Goal: Check status: Check status

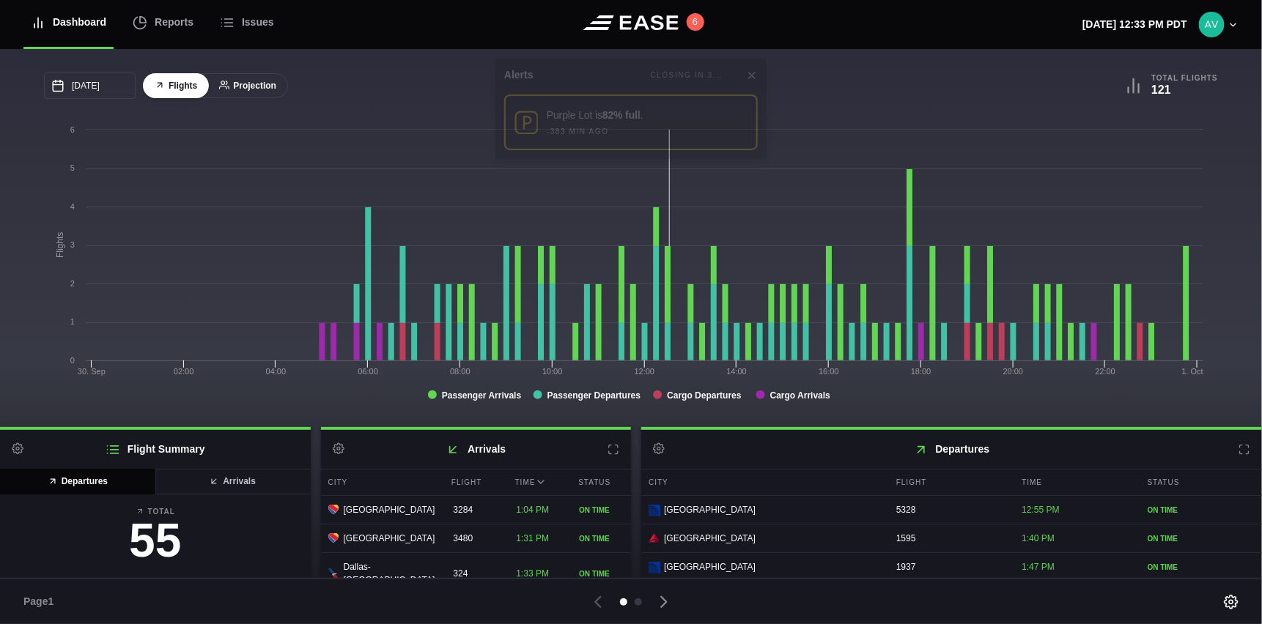
click at [259, 78] on button "Projection" at bounding box center [247, 86] width 81 height 26
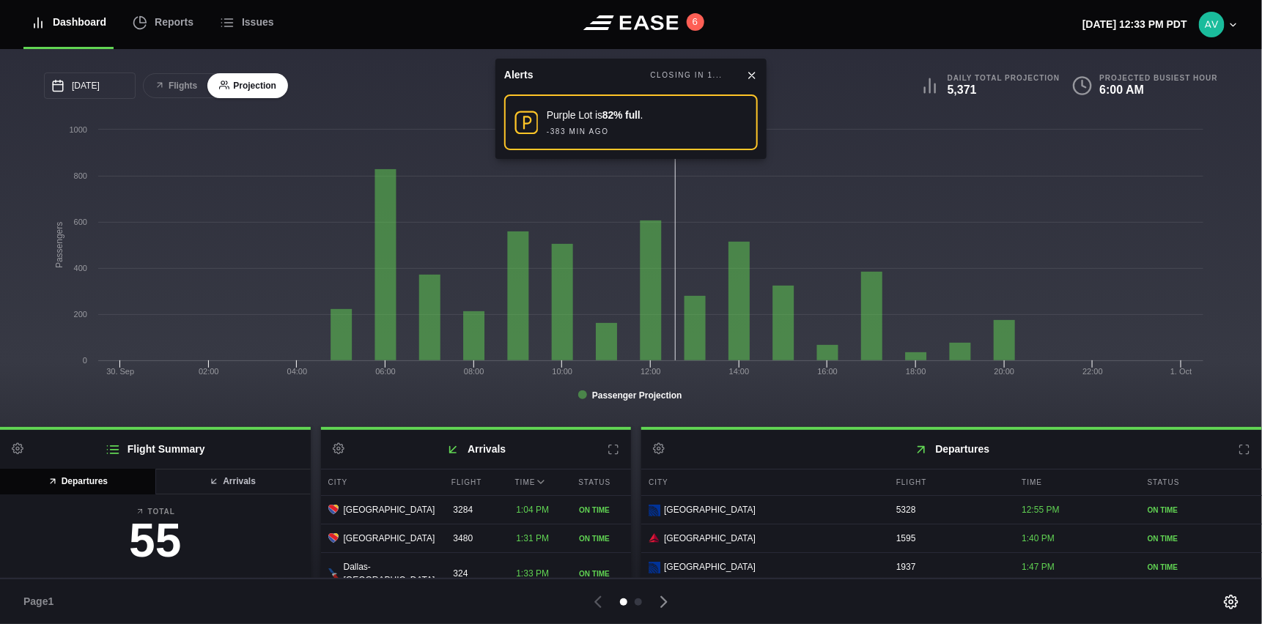
click at [749, 75] on icon at bounding box center [752, 76] width 12 height 12
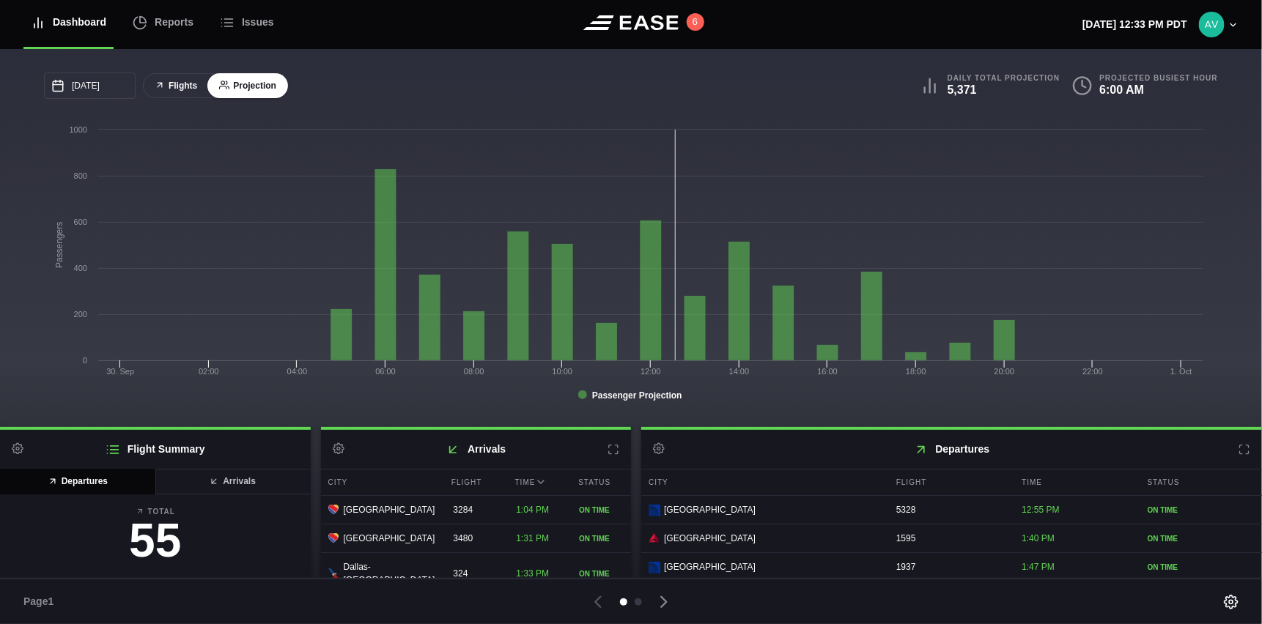
click at [164, 90] on icon at bounding box center [160, 85] width 10 height 10
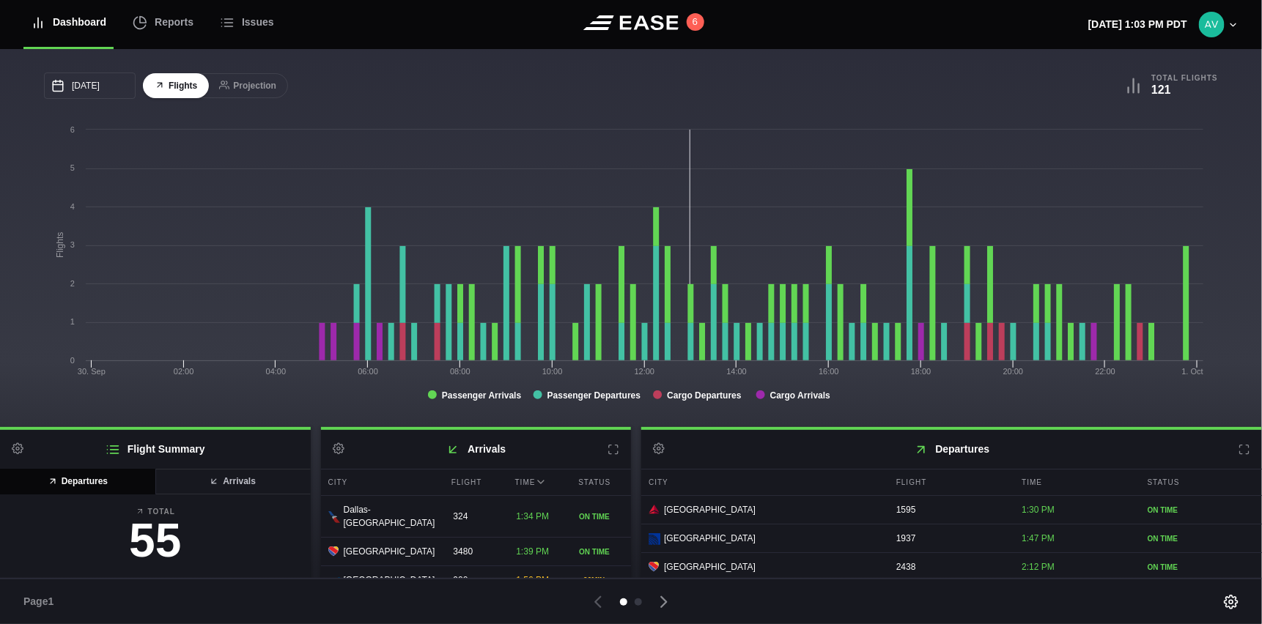
click at [805, 29] on header "Dashboard Reports Issues 6 Tuesday, September 30th 1:03 PM PDT Settings Feed St…" at bounding box center [631, 24] width 1262 height 49
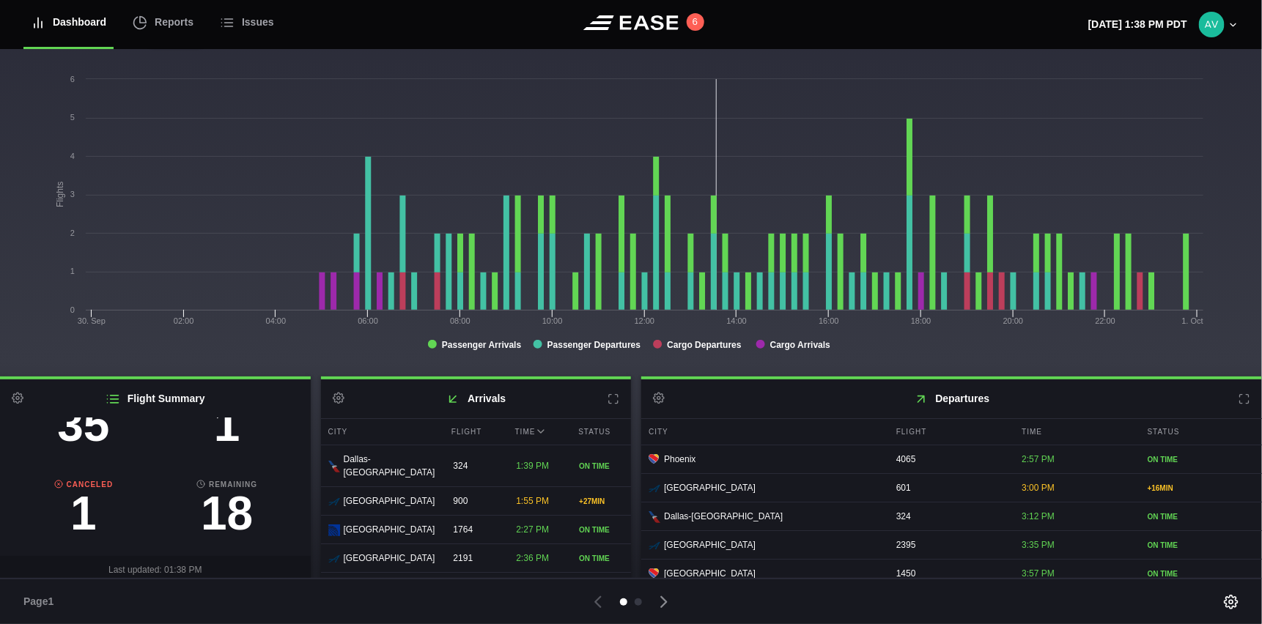
scroll to position [168, 0]
click at [77, 503] on h3 "1" at bounding box center [84, 507] width 144 height 47
select select "passenger"
select select "CANCELED"
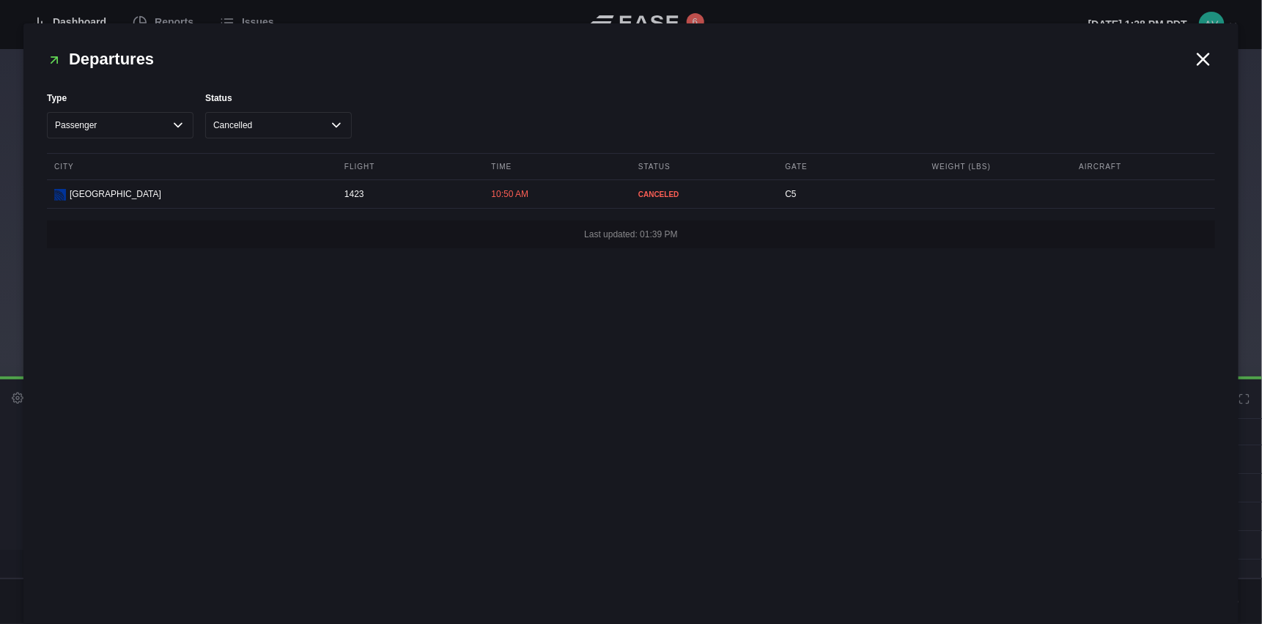
click at [1203, 59] on icon at bounding box center [1203, 58] width 11 height 11
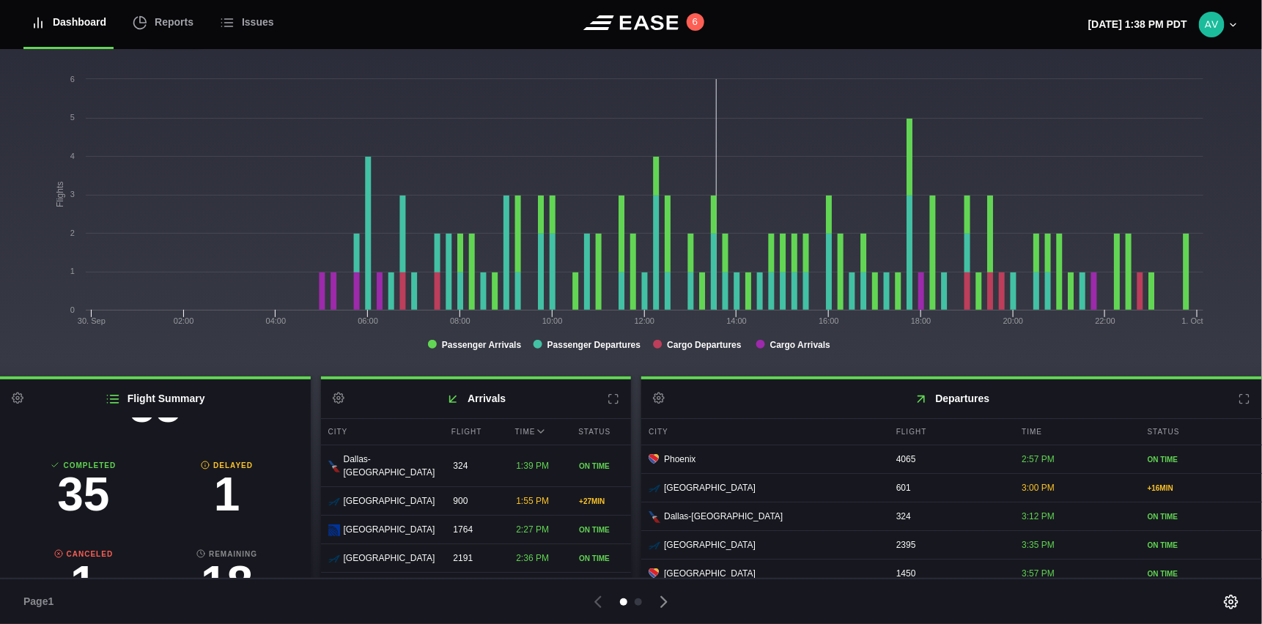
scroll to position [0, 0]
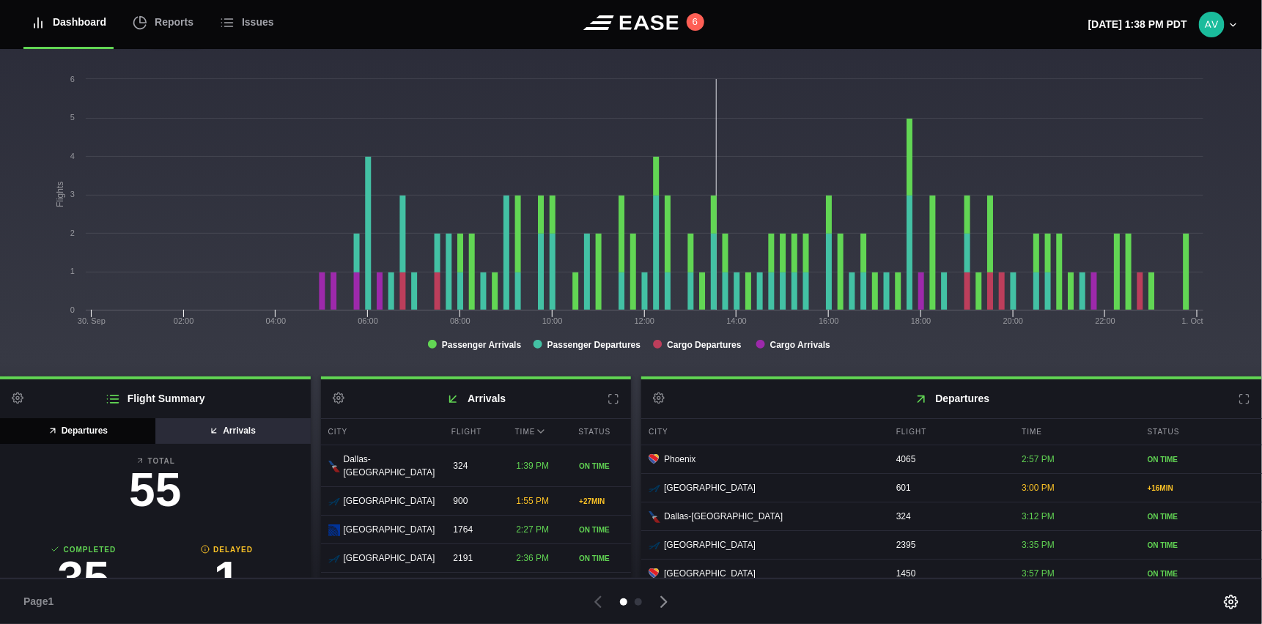
click at [218, 435] on button "Arrivals" at bounding box center [233, 431] width 156 height 26
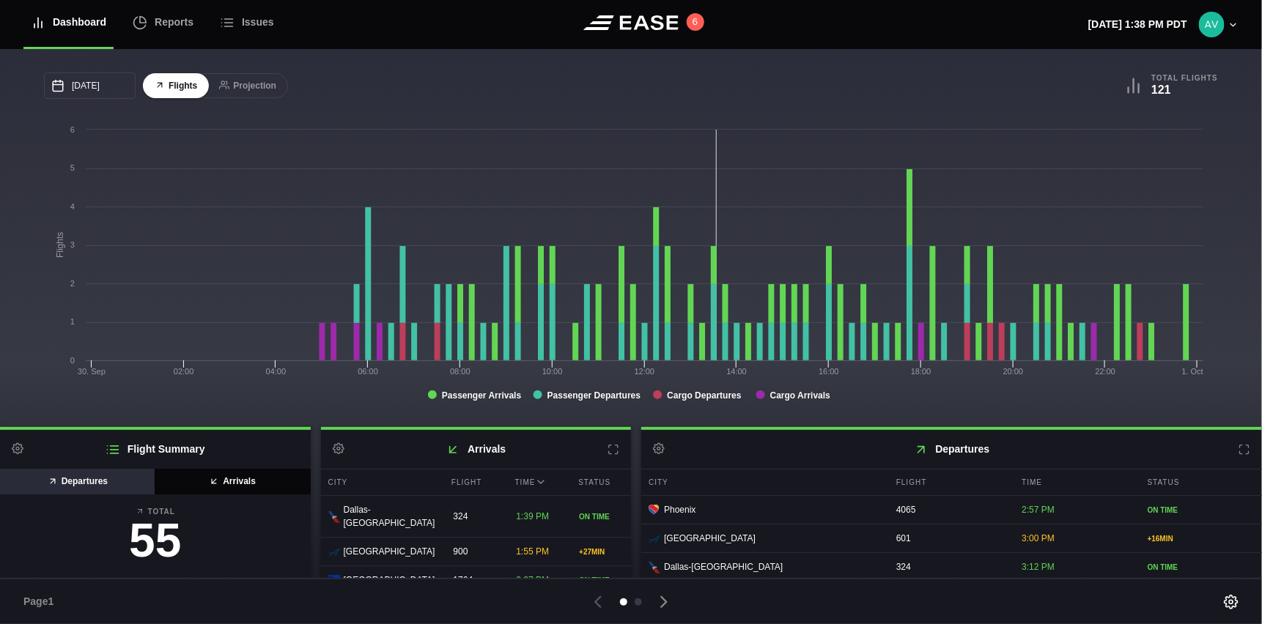
click at [61, 472] on button "Departures" at bounding box center [78, 482] width 156 height 26
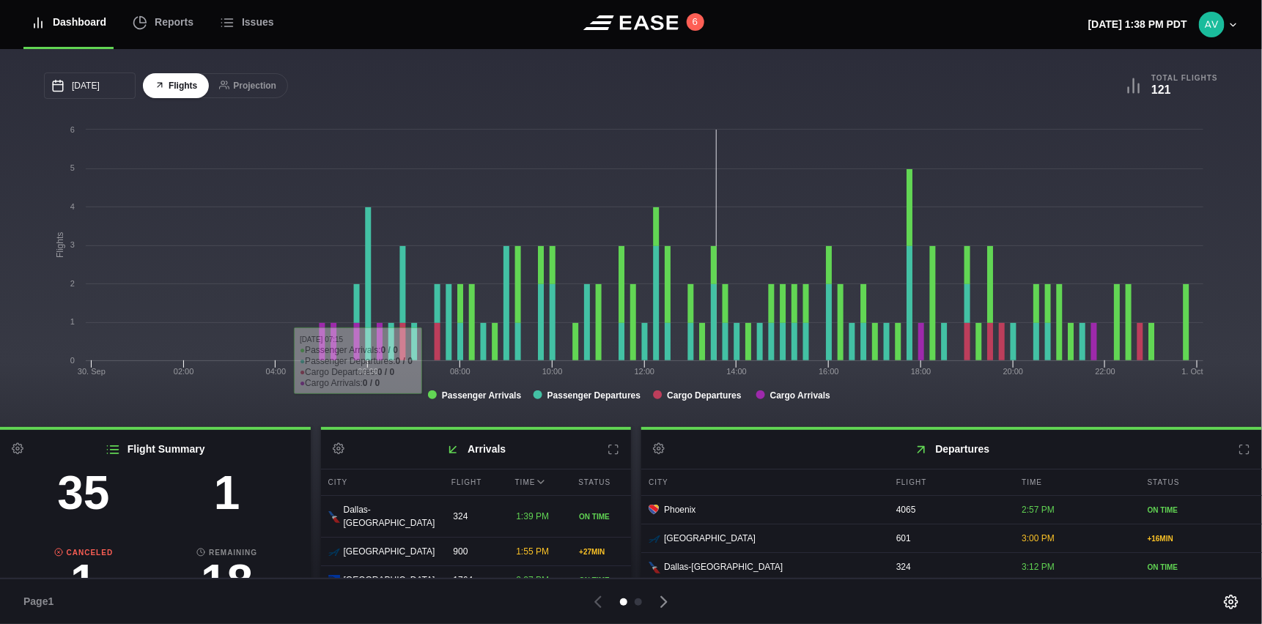
scroll to position [147, 0]
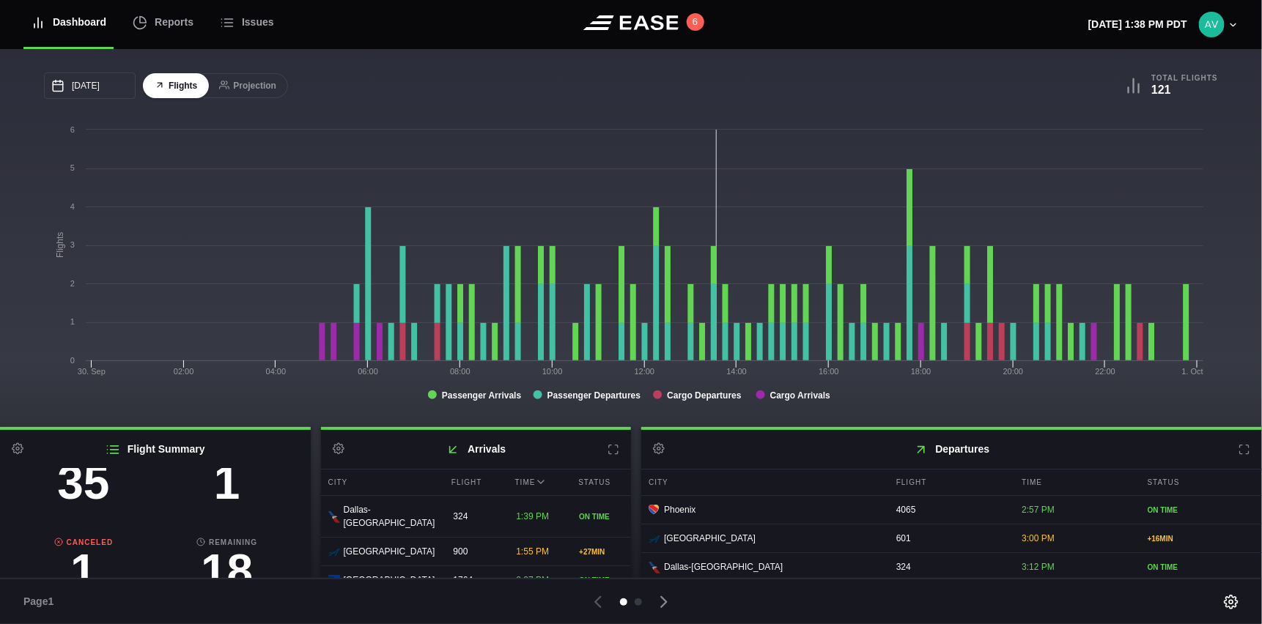
click at [217, 489] on h3 "1" at bounding box center [227, 482] width 144 height 47
select select "passenger"
select select "DELAYED"
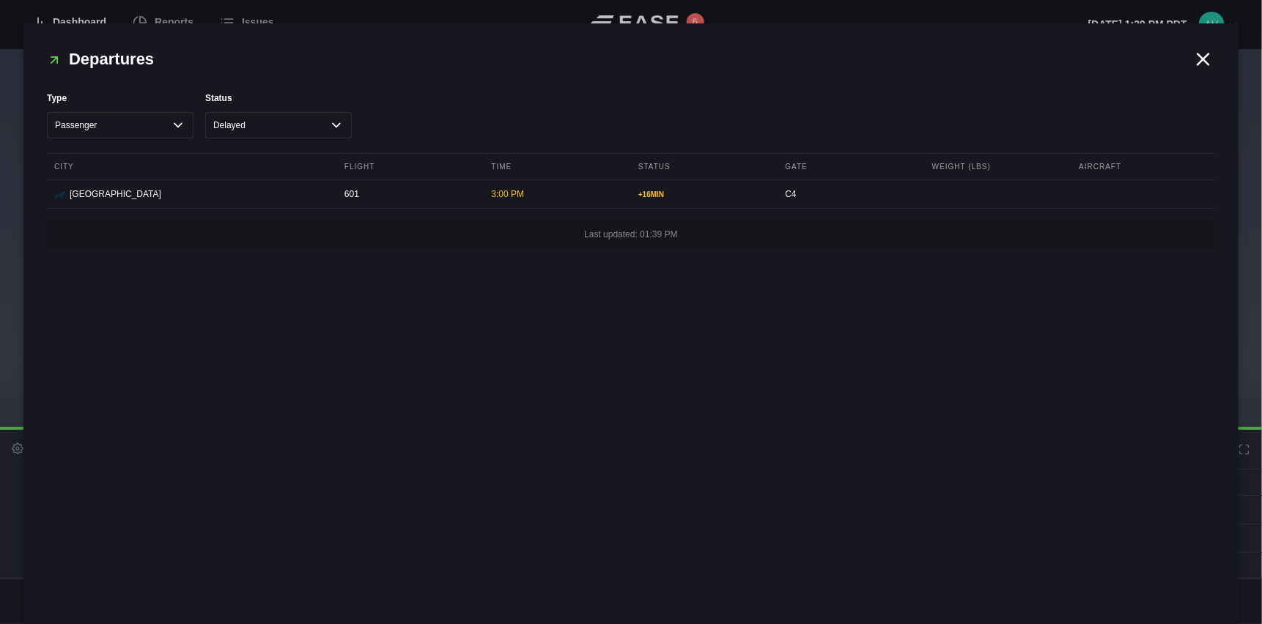
click at [1205, 60] on icon at bounding box center [1203, 58] width 11 height 11
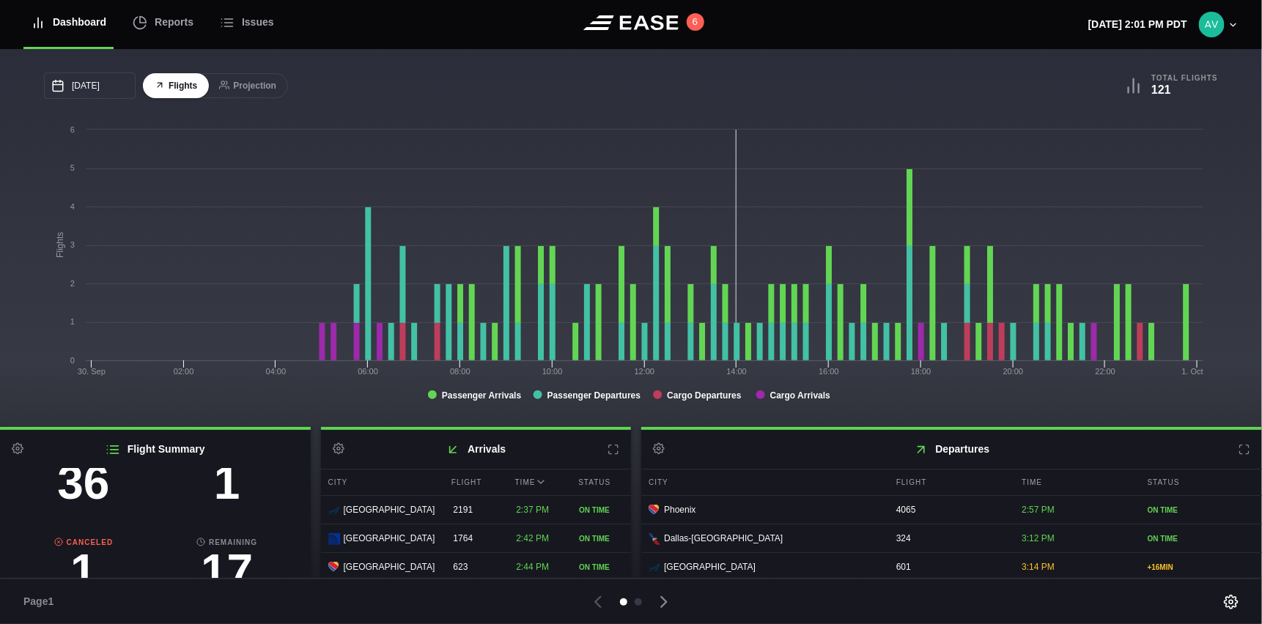
click at [1239, 452] on icon at bounding box center [1244, 450] width 12 height 12
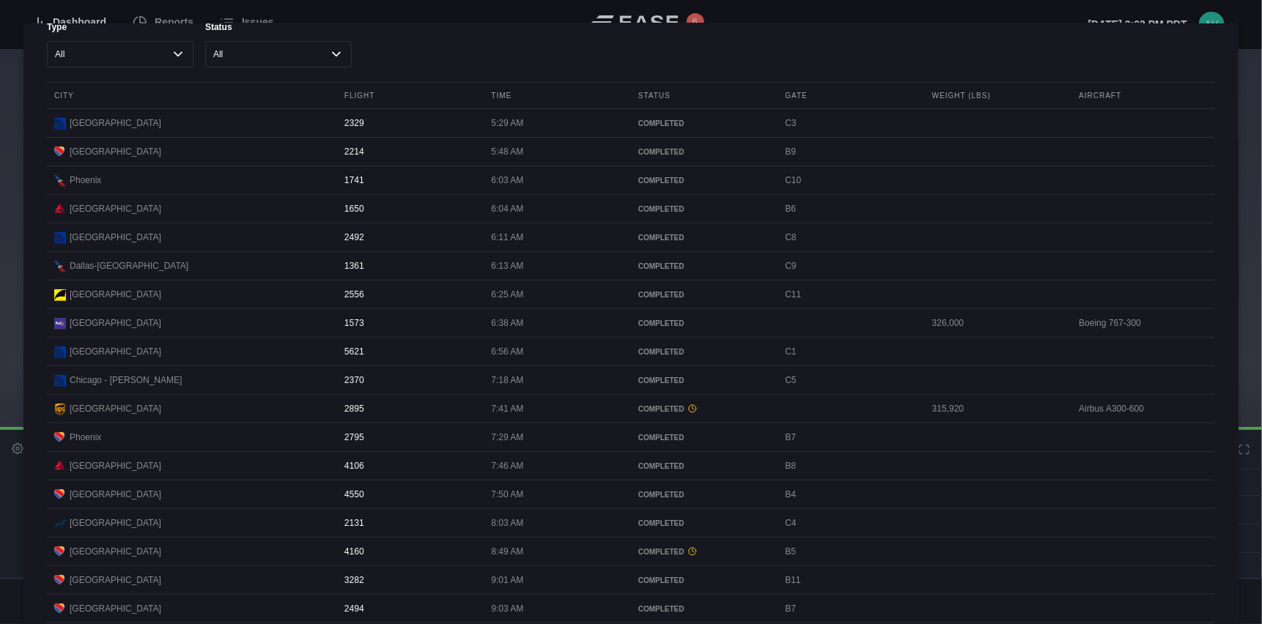
scroll to position [0, 0]
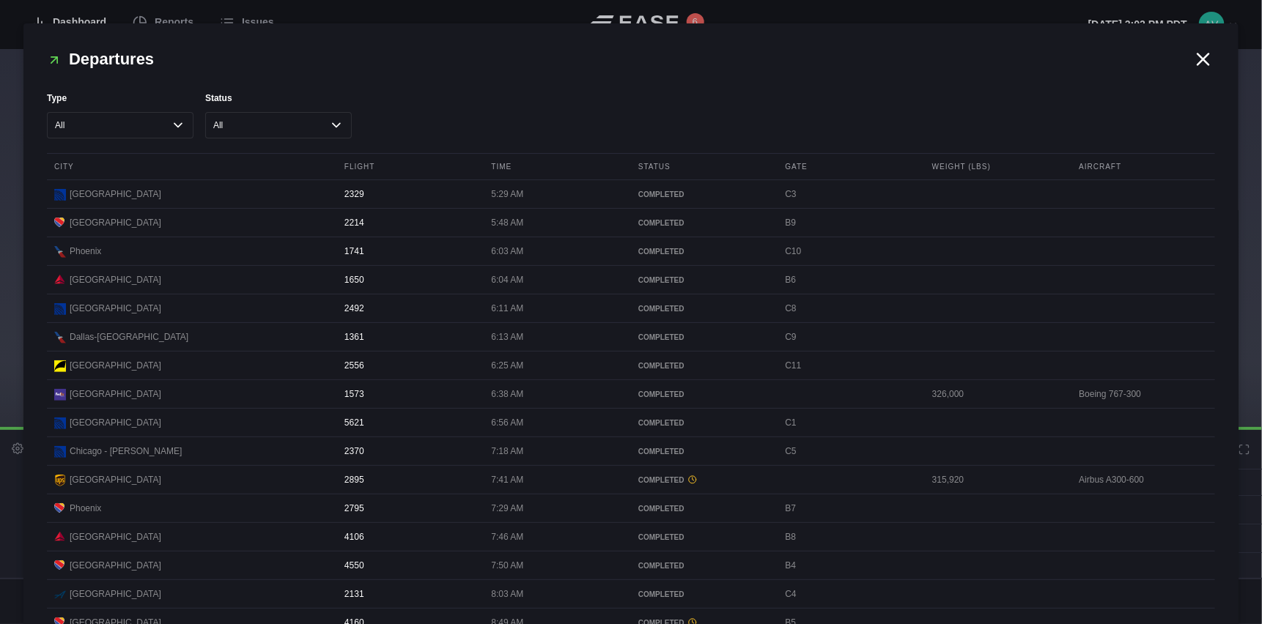
click at [1198, 60] on icon at bounding box center [1203, 58] width 11 height 11
